Goal: Task Accomplishment & Management: Manage account settings

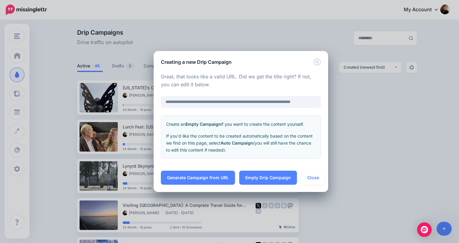
click at [316, 66] on div "**********" at bounding box center [241, 118] width 174 height 105
click at [317, 63] on icon "Close" at bounding box center [316, 61] width 7 height 7
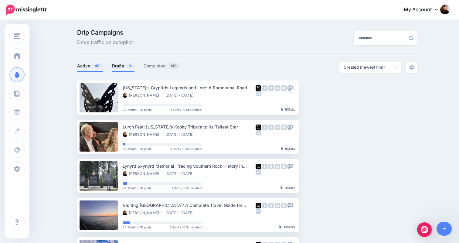
click at [120, 67] on link "Drafts 3" at bounding box center [123, 65] width 22 height 7
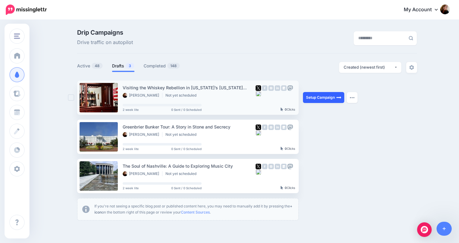
click at [319, 93] on link "Setup Campaign" at bounding box center [323, 97] width 41 height 11
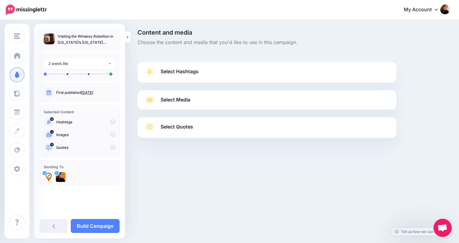
click at [242, 71] on link "Select Hashtags" at bounding box center [267, 75] width 247 height 16
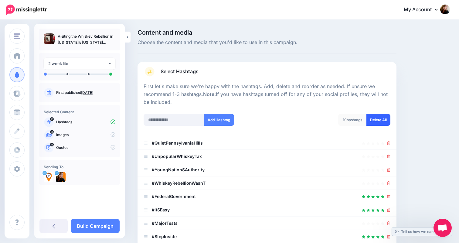
click at [382, 121] on link "Delete All" at bounding box center [378, 120] width 24 height 12
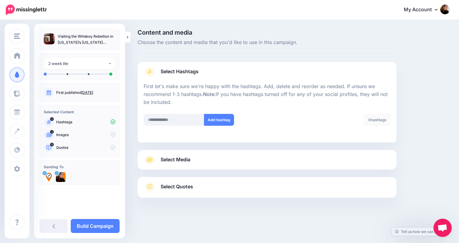
click at [340, 166] on div "Select Media Next, let's make sure we have the best media for this campaign. De…" at bounding box center [266, 159] width 259 height 19
click at [340, 162] on link "Select Media" at bounding box center [267, 160] width 247 height 10
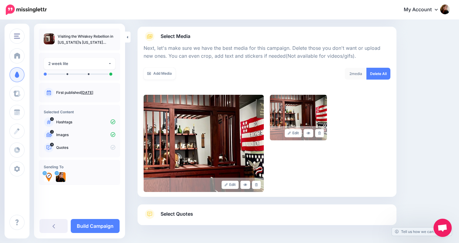
scroll to position [85, 0]
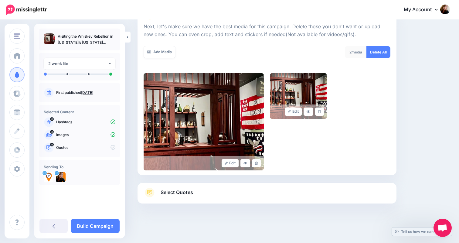
click at [334, 191] on link "Select Quotes" at bounding box center [267, 196] width 247 height 16
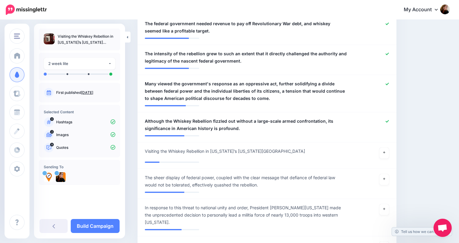
scroll to position [364, 0]
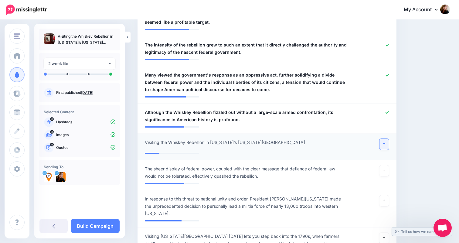
click at [382, 143] on link at bounding box center [384, 144] width 10 height 11
click at [387, 76] on icon at bounding box center [386, 74] width 3 height 3
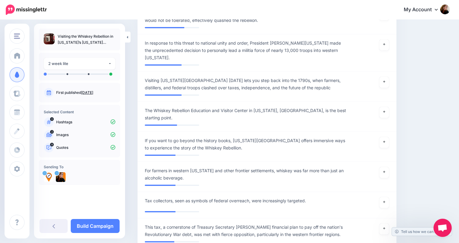
scroll to position [520, 0]
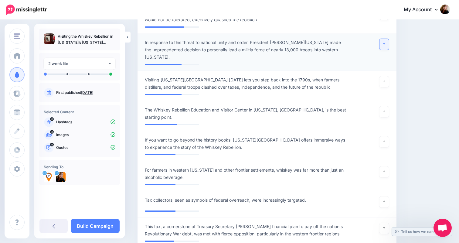
click at [385, 43] on icon at bounding box center [384, 43] width 2 height 3
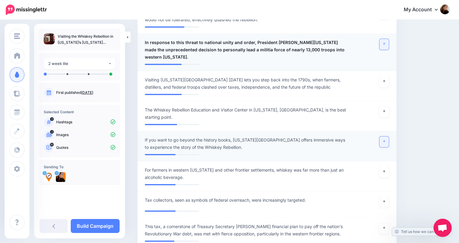
click at [382, 141] on link at bounding box center [384, 141] width 10 height 11
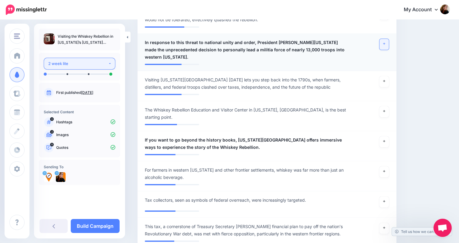
click at [91, 66] on div "2 week lite" at bounding box center [78, 63] width 60 height 7
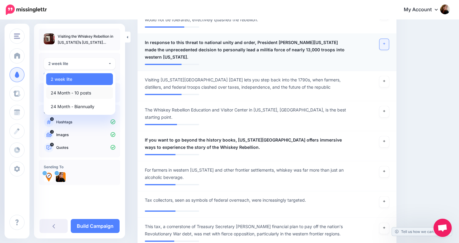
click at [79, 92] on span "24 Month - 10 posts" at bounding box center [71, 92] width 40 height 7
select select "*****"
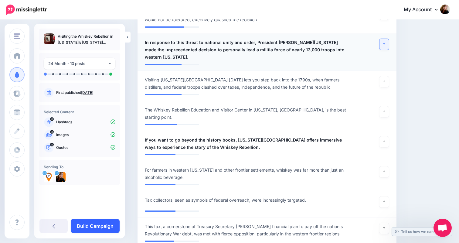
scroll to position [577, 0]
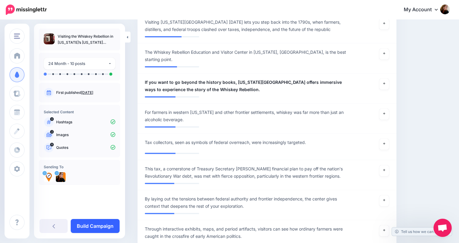
click at [102, 224] on link "Build Campaign" at bounding box center [95, 226] width 49 height 14
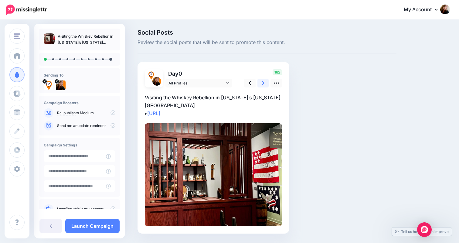
click at [265, 83] on link at bounding box center [263, 83] width 12 height 9
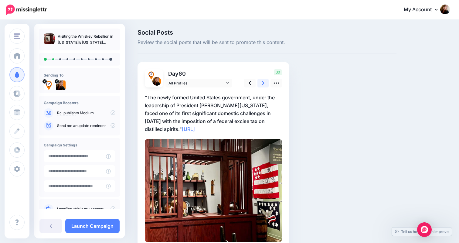
click at [265, 84] on link at bounding box center [263, 83] width 12 height 9
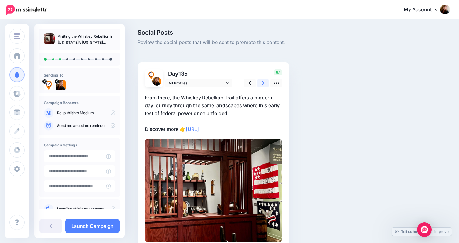
click at [265, 84] on link at bounding box center [263, 83] width 12 height 9
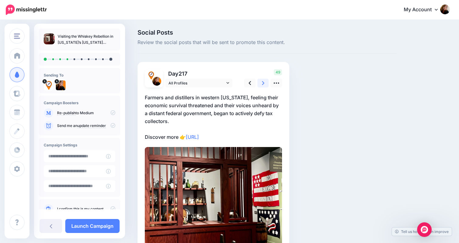
click at [265, 84] on link at bounding box center [263, 83] width 12 height 9
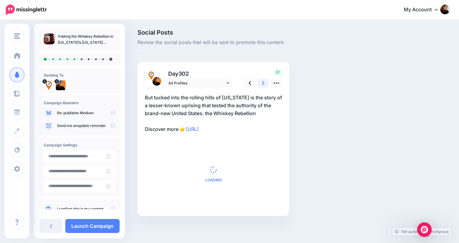
click at [265, 84] on link at bounding box center [263, 83] width 12 height 9
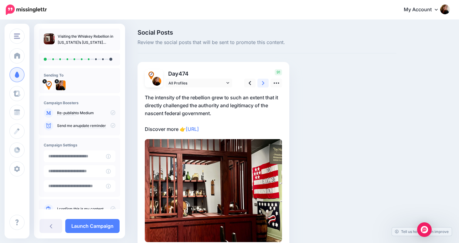
click at [265, 84] on link at bounding box center [263, 83] width 12 height 9
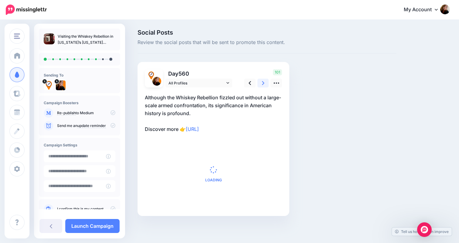
click at [265, 84] on link at bounding box center [263, 83] width 12 height 9
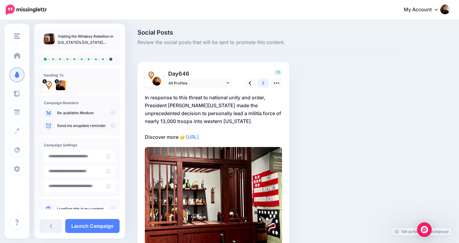
click at [265, 84] on link at bounding box center [263, 83] width 12 height 9
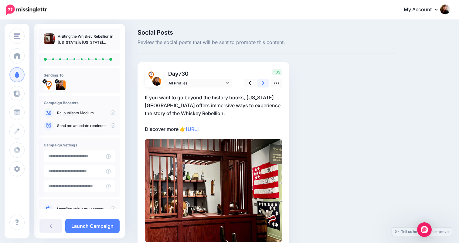
click at [265, 84] on link at bounding box center [263, 83] width 12 height 9
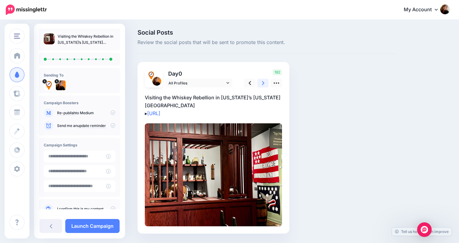
scroll to position [17, 0]
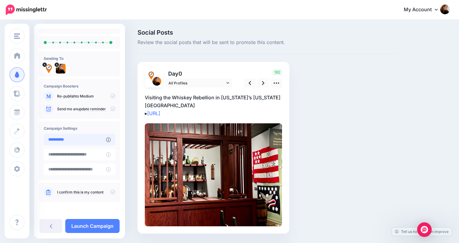
click at [78, 139] on input "**********" at bounding box center [75, 140] width 62 height 12
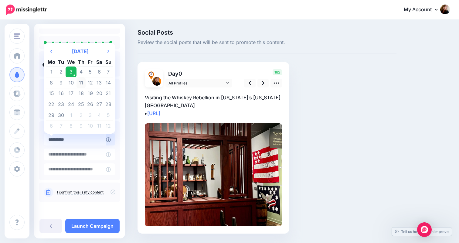
click at [80, 82] on td "11" at bounding box center [80, 82] width 9 height 11
type input "**********"
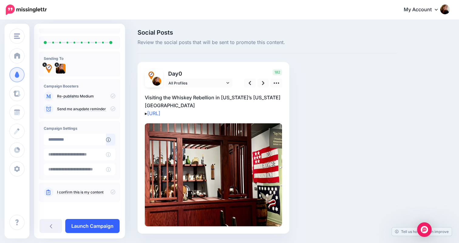
click at [107, 225] on link "Launch Campaign" at bounding box center [92, 226] width 54 height 14
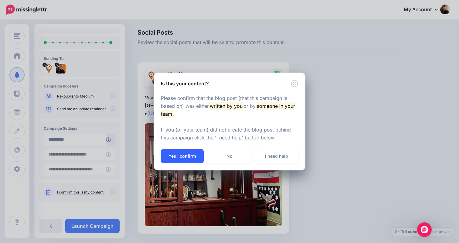
click at [184, 155] on button "Yes I confirm" at bounding box center [182, 156] width 43 height 14
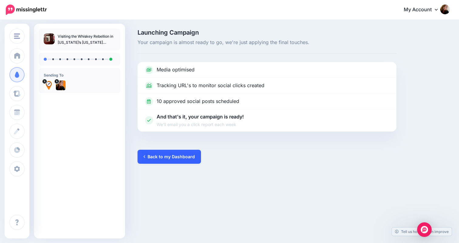
click at [174, 157] on link "Back to my Dashboard" at bounding box center [168, 157] width 63 height 14
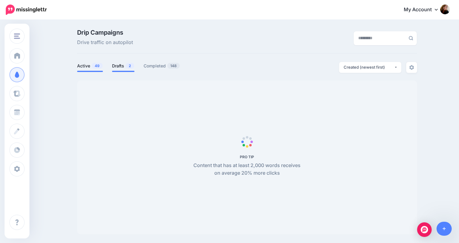
click at [125, 66] on link "Drafts 2" at bounding box center [123, 65] width 22 height 7
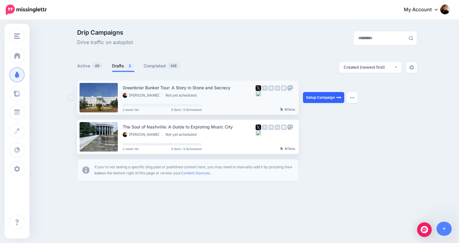
click at [329, 97] on link "Setup Campaign" at bounding box center [323, 97] width 41 height 11
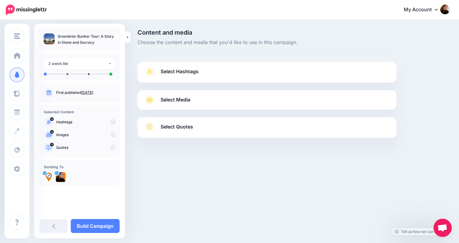
click at [316, 69] on link "Select Hashtags" at bounding box center [267, 75] width 247 height 16
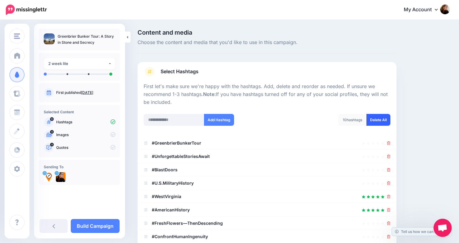
click at [382, 125] on link "Delete All" at bounding box center [378, 120] width 24 height 12
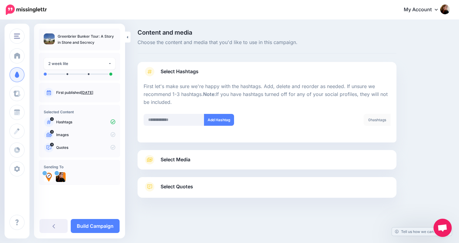
click at [344, 166] on div "Select Media Next, let's make sure we have the best media for this campaign. De…" at bounding box center [266, 159] width 259 height 19
click at [303, 161] on link "Select Media" at bounding box center [267, 160] width 247 height 10
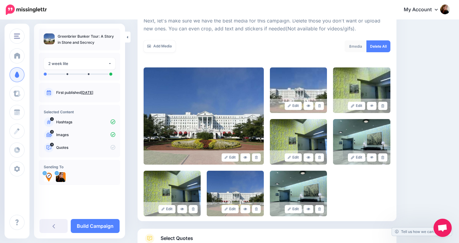
scroll to position [137, 0]
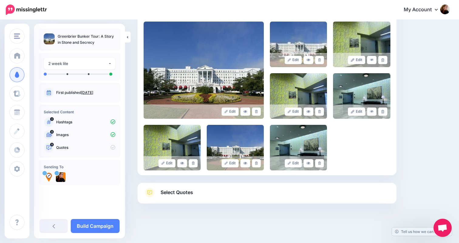
click at [313, 197] on link "Select Quotes" at bounding box center [267, 196] width 247 height 16
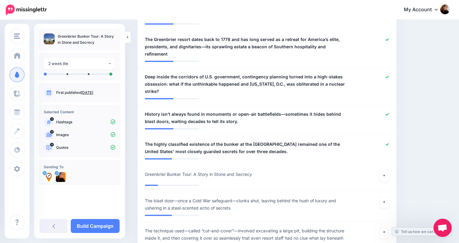
scroll to position [364, 0]
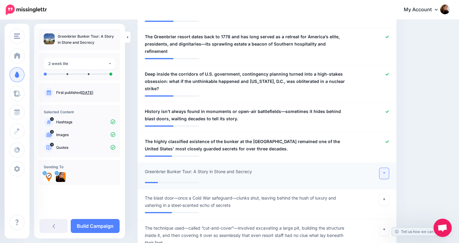
click at [387, 168] on link at bounding box center [384, 173] width 10 height 11
click at [384, 198] on icon at bounding box center [384, 199] width 2 height 3
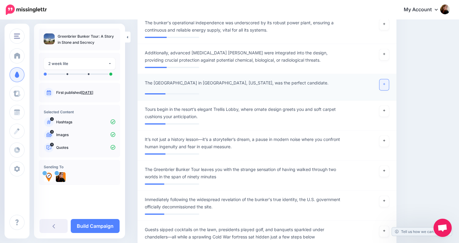
scroll to position [738, 0]
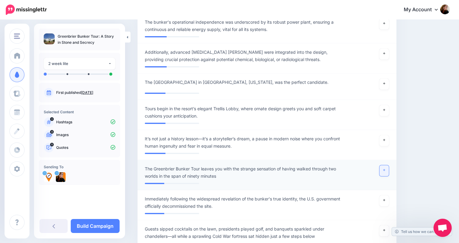
click at [386, 165] on link at bounding box center [384, 170] width 10 height 11
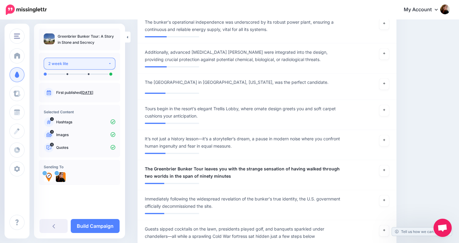
click at [80, 64] on div "2 week lite" at bounding box center [78, 63] width 60 height 7
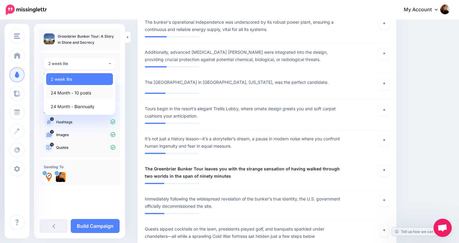
click at [78, 94] on span "24 Month - 10 posts" at bounding box center [71, 92] width 40 height 7
select select "*****"
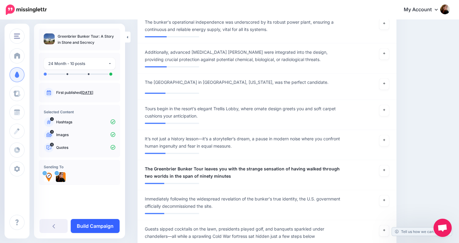
click at [101, 225] on link "Build Campaign" at bounding box center [95, 226] width 49 height 14
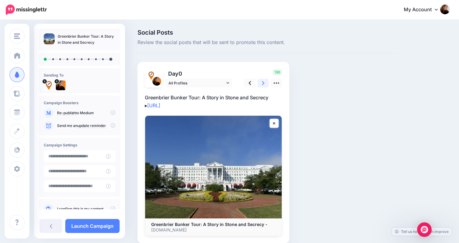
click at [264, 82] on icon at bounding box center [263, 83] width 2 height 6
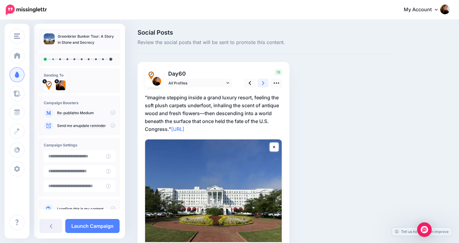
click at [264, 83] on icon at bounding box center [263, 83] width 2 height 6
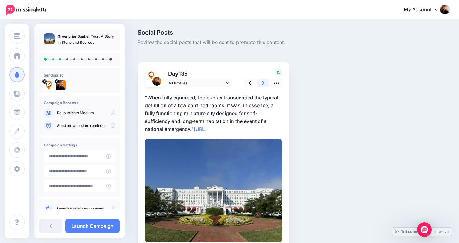
click at [264, 83] on icon at bounding box center [263, 83] width 2 height 6
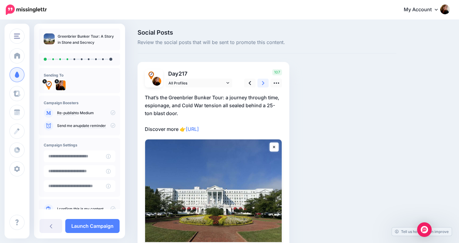
click at [264, 83] on icon at bounding box center [263, 83] width 2 height 6
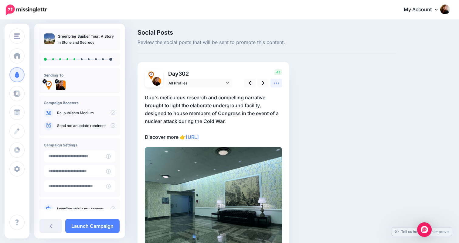
click at [275, 82] on icon at bounding box center [276, 83] width 6 height 6
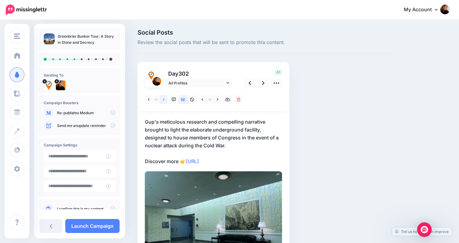
click at [163, 99] on icon at bounding box center [164, 99] width 2 height 4
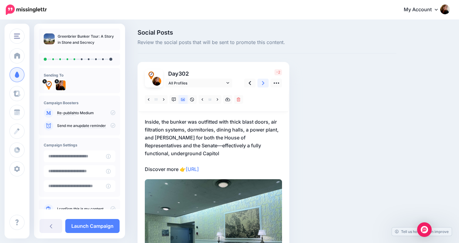
click at [264, 81] on icon at bounding box center [263, 83] width 2 height 6
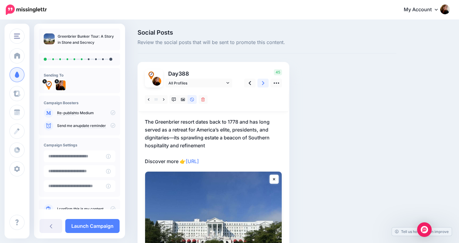
click at [264, 81] on icon at bounding box center [263, 83] width 2 height 6
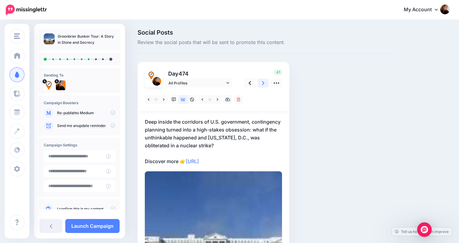
click at [264, 81] on icon at bounding box center [263, 83] width 2 height 6
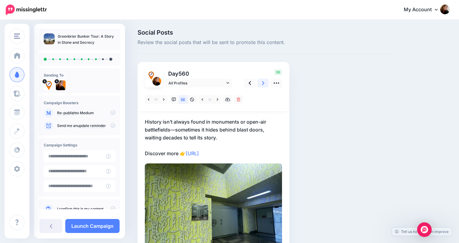
click at [264, 81] on icon at bounding box center [263, 83] width 2 height 6
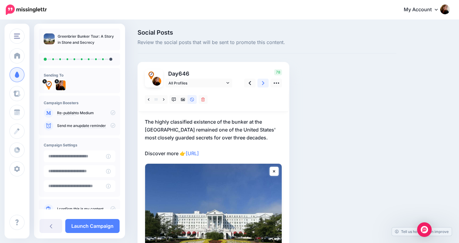
click at [264, 81] on icon at bounding box center [263, 83] width 2 height 6
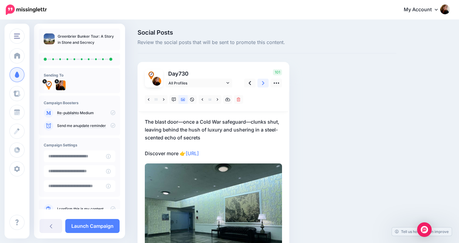
click at [264, 81] on icon at bounding box center [263, 83] width 2 height 6
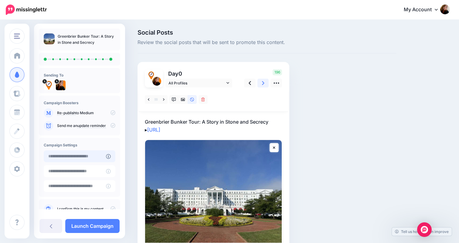
scroll to position [17, 0]
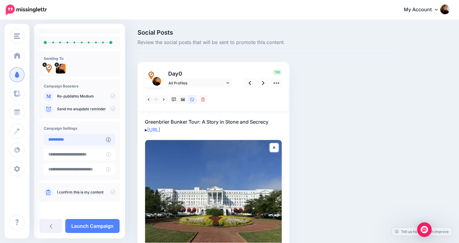
click at [80, 143] on input "**********" at bounding box center [75, 140] width 62 height 12
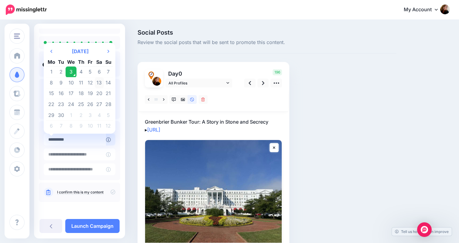
click at [97, 83] on td "13" at bounding box center [99, 82] width 9 height 11
type input "**********"
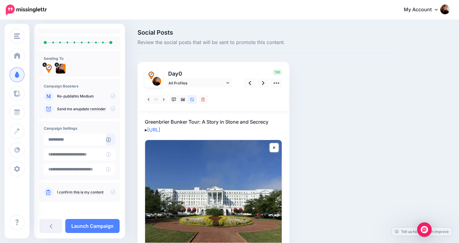
click at [110, 190] on icon at bounding box center [112, 191] width 5 height 5
click at [99, 226] on link "Launch Campaign" at bounding box center [92, 226] width 54 height 14
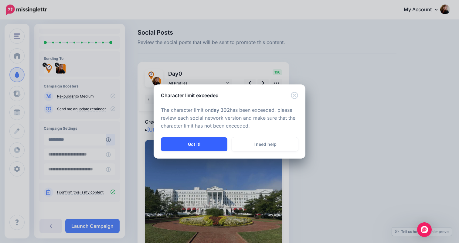
click at [195, 144] on button "Got it!" at bounding box center [194, 144] width 66 height 14
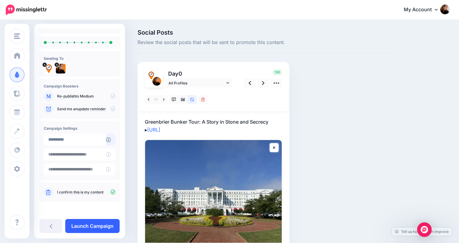
click at [113, 228] on link "Launch Campaign" at bounding box center [92, 226] width 54 height 14
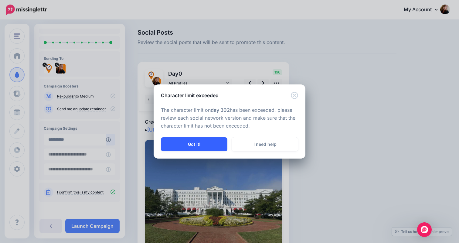
click at [191, 144] on button "Got it!" at bounding box center [194, 144] width 66 height 14
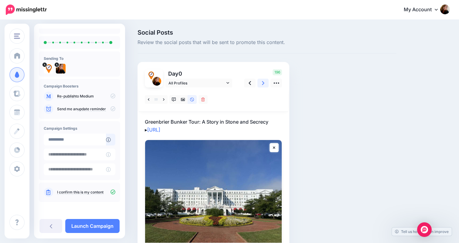
click at [264, 84] on icon at bounding box center [263, 83] width 2 height 6
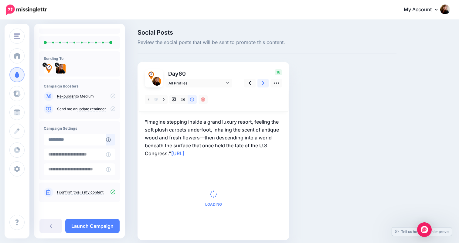
click at [264, 84] on icon at bounding box center [263, 83] width 2 height 6
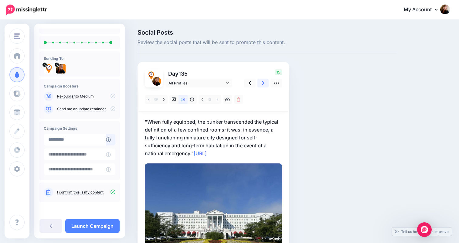
click at [264, 84] on icon at bounding box center [263, 83] width 2 height 6
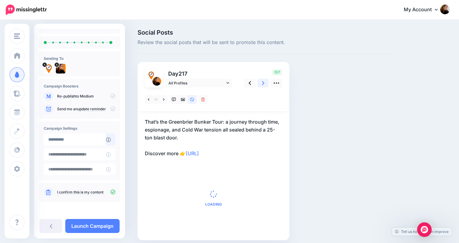
click at [264, 84] on icon at bounding box center [263, 83] width 2 height 6
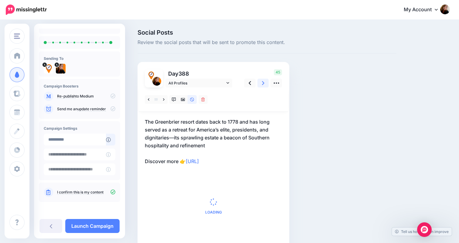
click at [264, 84] on icon at bounding box center [263, 83] width 2 height 6
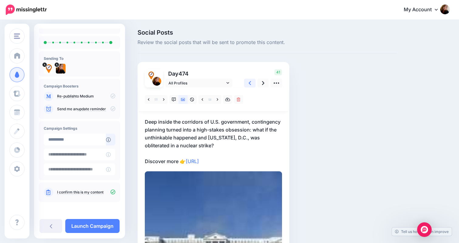
click at [249, 84] on icon at bounding box center [250, 83] width 2 height 6
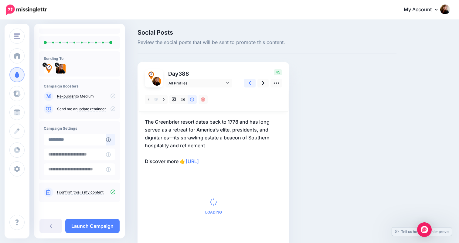
click at [249, 84] on icon at bounding box center [250, 83] width 2 height 6
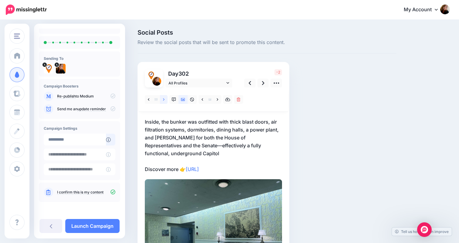
click at [164, 100] on icon at bounding box center [164, 99] width 2 height 4
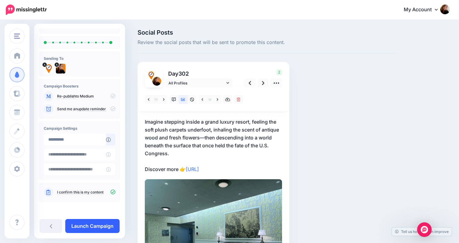
click at [101, 227] on link "Launch Campaign" at bounding box center [92, 226] width 54 height 14
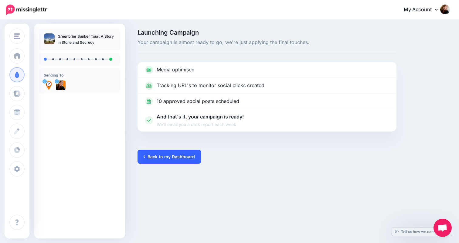
click at [181, 153] on link "Back to my Dashboard" at bounding box center [168, 157] width 63 height 14
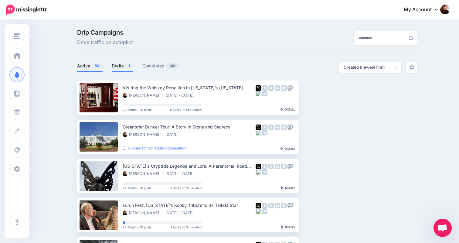
click at [124, 67] on link "Drafts 1" at bounding box center [123, 65] width 22 height 7
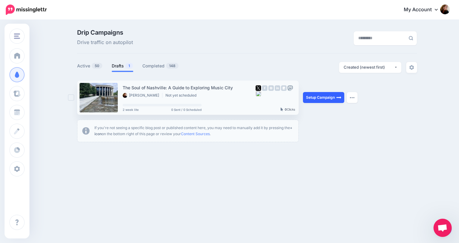
click at [320, 97] on link "Setup Campaign" at bounding box center [323, 97] width 41 height 11
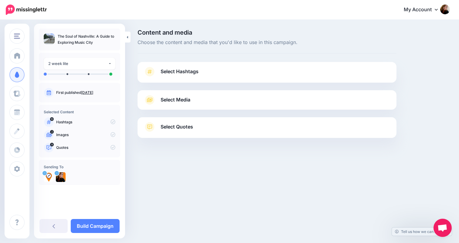
click at [282, 79] on link "Select Hashtags" at bounding box center [267, 75] width 247 height 16
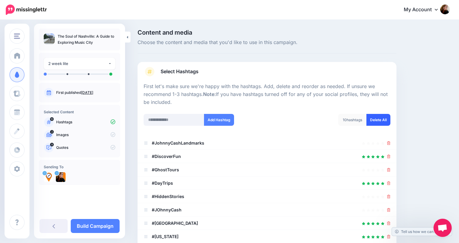
click at [383, 121] on link "Delete All" at bounding box center [378, 120] width 24 height 12
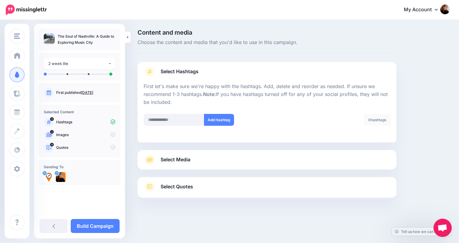
click at [363, 158] on link "Select Media" at bounding box center [267, 160] width 247 height 10
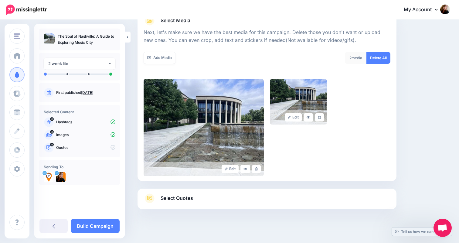
scroll to position [85, 0]
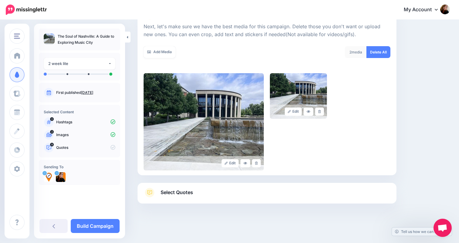
click at [365, 198] on link "Select Quotes" at bounding box center [267, 196] width 247 height 16
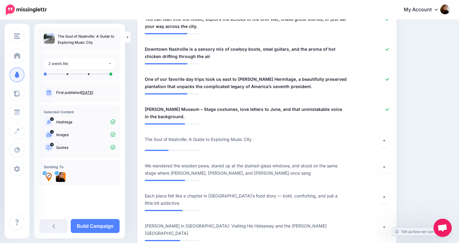
scroll to position [391, 0]
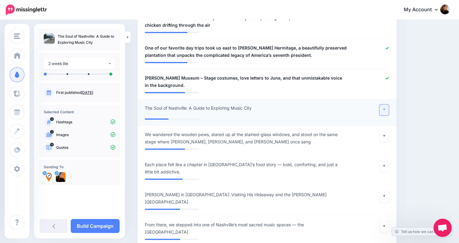
click at [385, 112] on link at bounding box center [384, 109] width 10 height 11
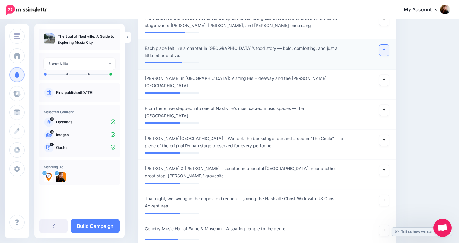
scroll to position [515, 0]
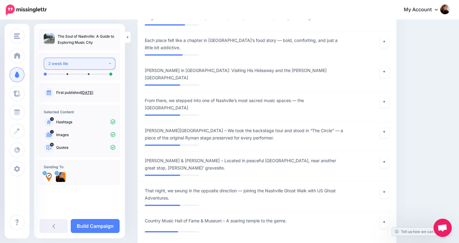
click at [95, 64] on div "2 week lite" at bounding box center [78, 63] width 60 height 7
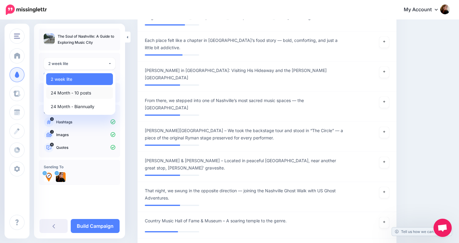
click at [88, 91] on span "24 Month - 10 posts" at bounding box center [71, 92] width 40 height 7
select select "*****"
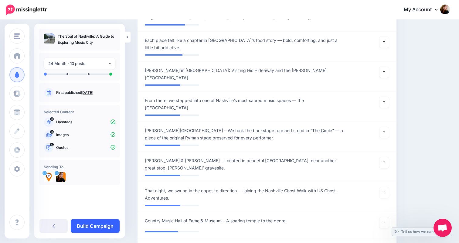
click at [85, 226] on link "Build Campaign" at bounding box center [95, 226] width 49 height 14
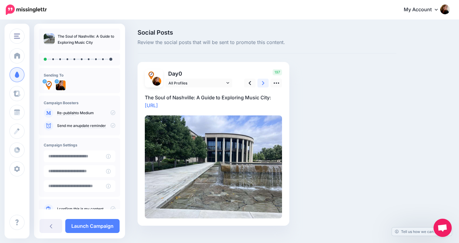
click at [264, 85] on link at bounding box center [263, 83] width 12 height 9
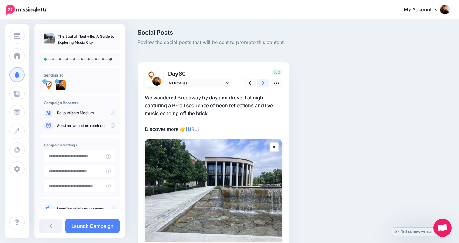
click at [264, 85] on link at bounding box center [263, 83] width 12 height 9
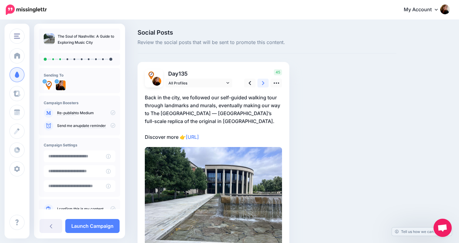
click at [264, 85] on link at bounding box center [263, 83] width 12 height 9
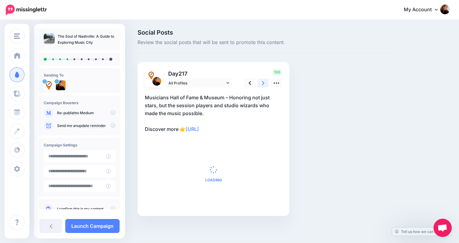
click at [264, 85] on link at bounding box center [263, 83] width 12 height 9
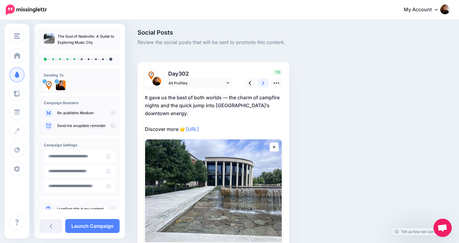
click at [264, 85] on link at bounding box center [263, 83] width 12 height 9
click at [251, 84] on link at bounding box center [250, 83] width 12 height 9
click at [278, 83] on icon at bounding box center [275, 83] width 5 height 1
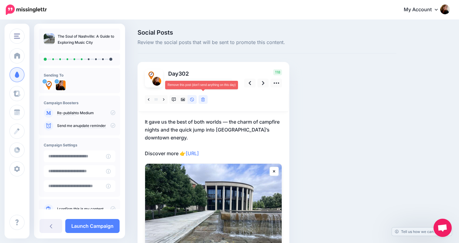
click at [203, 100] on icon at bounding box center [203, 99] width 4 height 4
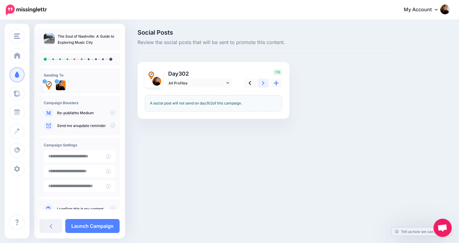
click at [265, 85] on link at bounding box center [263, 83] width 12 height 9
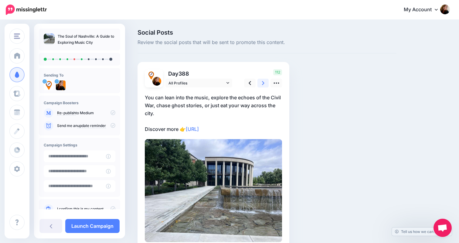
click at [265, 85] on link at bounding box center [263, 83] width 12 height 9
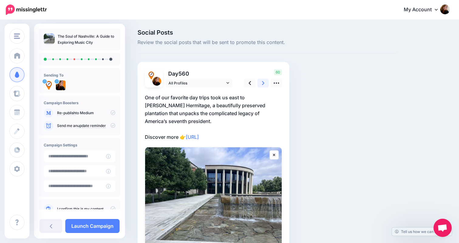
click at [265, 85] on link at bounding box center [263, 83] width 12 height 9
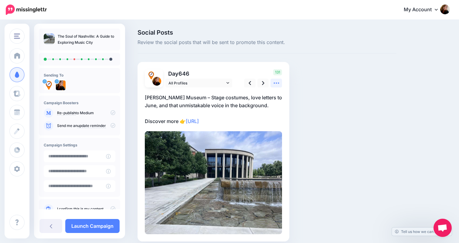
click at [278, 84] on icon at bounding box center [276, 83] width 6 height 6
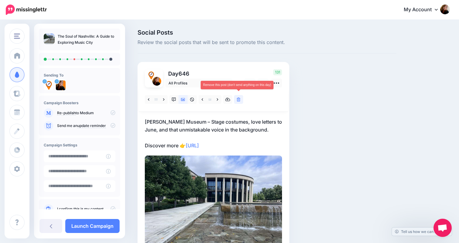
click at [237, 100] on icon at bounding box center [239, 99] width 4 height 4
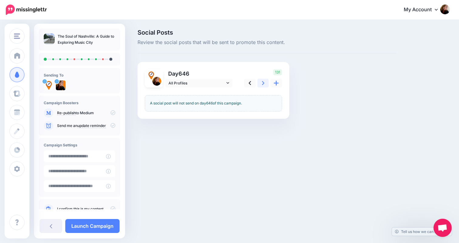
click at [261, 85] on link at bounding box center [263, 83] width 12 height 9
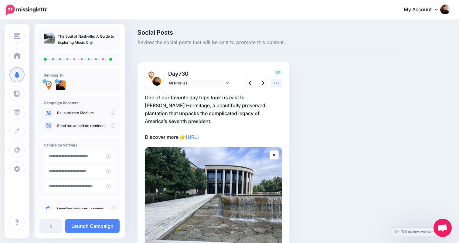
click at [278, 84] on icon at bounding box center [276, 83] width 6 height 6
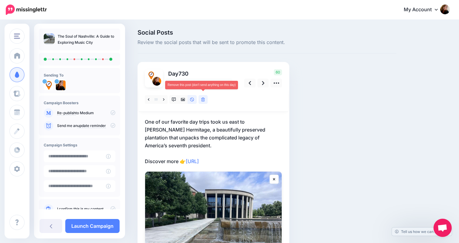
click at [206, 101] on link at bounding box center [202, 99] width 9 height 9
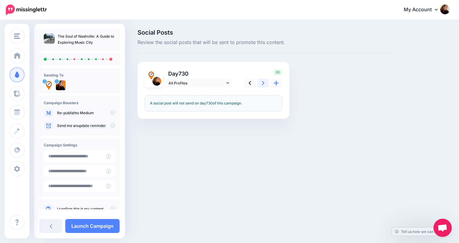
click at [265, 84] on link at bounding box center [263, 83] width 12 height 9
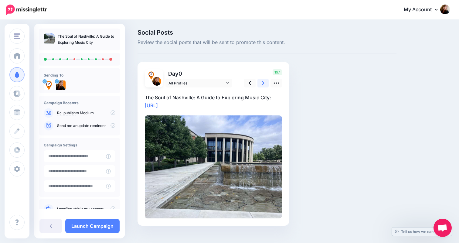
click at [265, 84] on link at bounding box center [263, 83] width 12 height 9
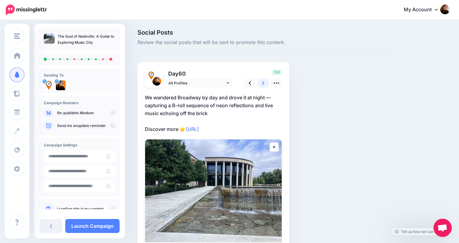
click at [265, 84] on link at bounding box center [263, 83] width 12 height 9
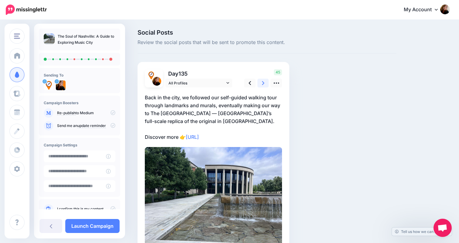
click at [265, 84] on link at bounding box center [263, 83] width 12 height 9
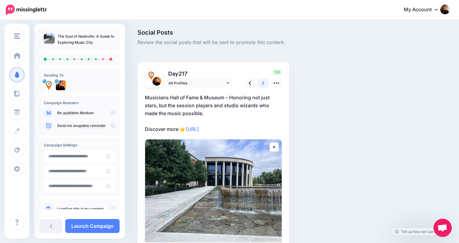
click at [265, 84] on link at bounding box center [263, 83] width 12 height 9
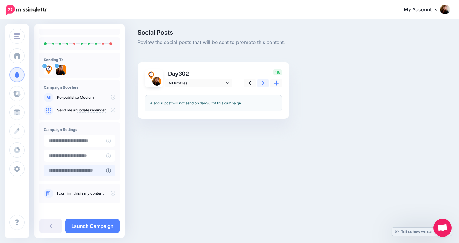
scroll to position [17, 0]
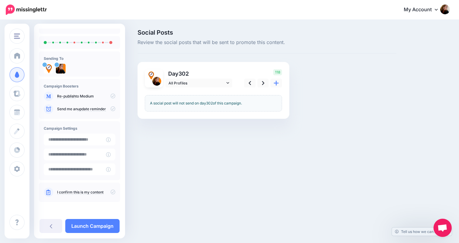
click at [110, 193] on icon at bounding box center [112, 191] width 5 height 5
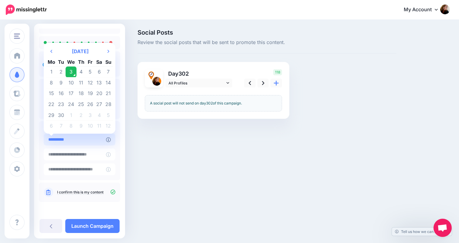
click at [75, 139] on input "**********" at bounding box center [75, 140] width 62 height 12
click at [107, 72] on td "7" at bounding box center [108, 71] width 9 height 11
type input "**********"
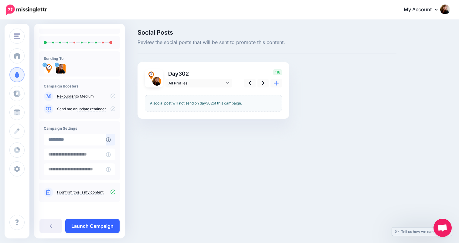
click at [87, 226] on link "Launch Campaign" at bounding box center [92, 226] width 54 height 14
